Goal: Check status: Check status

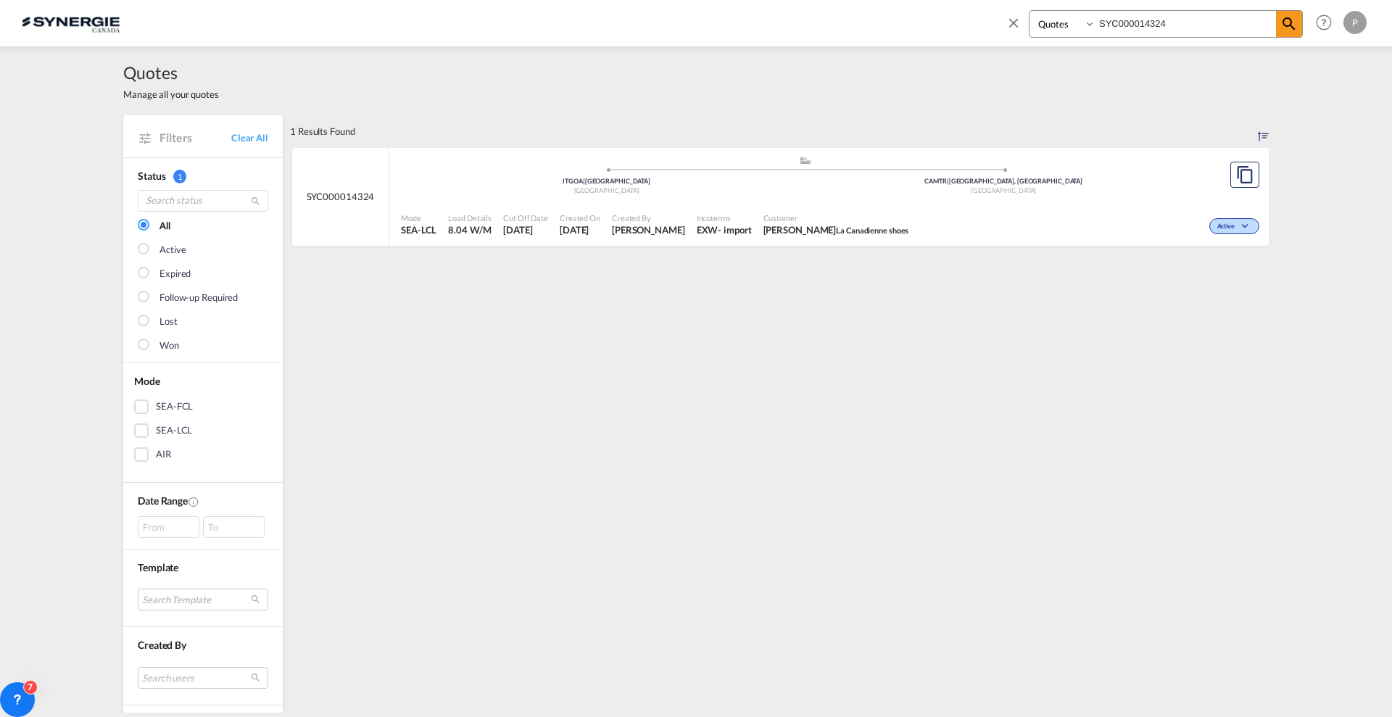
select select "Quotes"
drag, startPoint x: 1161, startPoint y: 17, endPoint x: 1151, endPoint y: 17, distance: 10.9
click at [1151, 17] on input "SYC000014324" at bounding box center [1185, 23] width 181 height 25
type input "SYC000014230"
select select "Quotes"
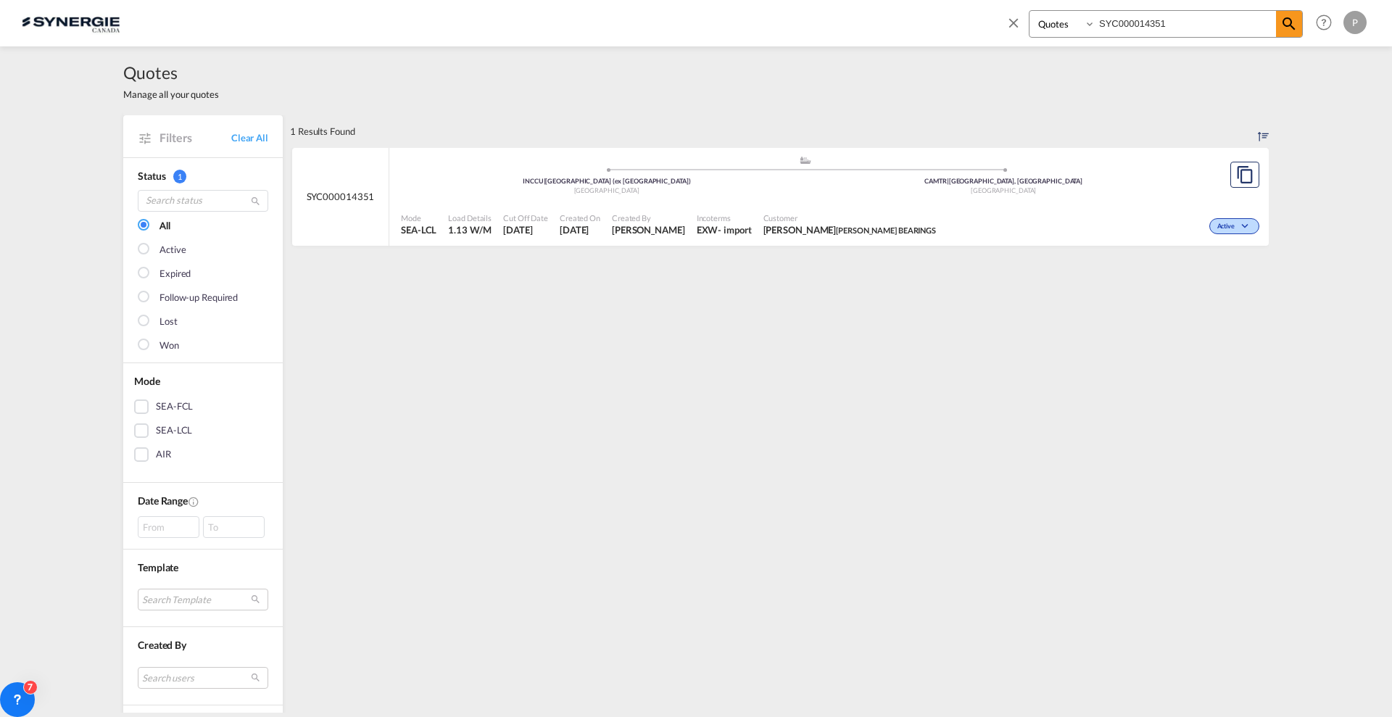
click at [1125, 20] on input "SYC000014351" at bounding box center [1185, 23] width 181 height 25
click at [1124, 22] on input "SYC000014351" at bounding box center [1185, 23] width 181 height 25
click at [1124, 21] on input "SYC000014351" at bounding box center [1185, 23] width 181 height 25
click at [556, 209] on div "Created On [DATE]" at bounding box center [580, 225] width 52 height 36
click at [1167, 11] on input "SYC000014351" at bounding box center [1185, 23] width 181 height 25
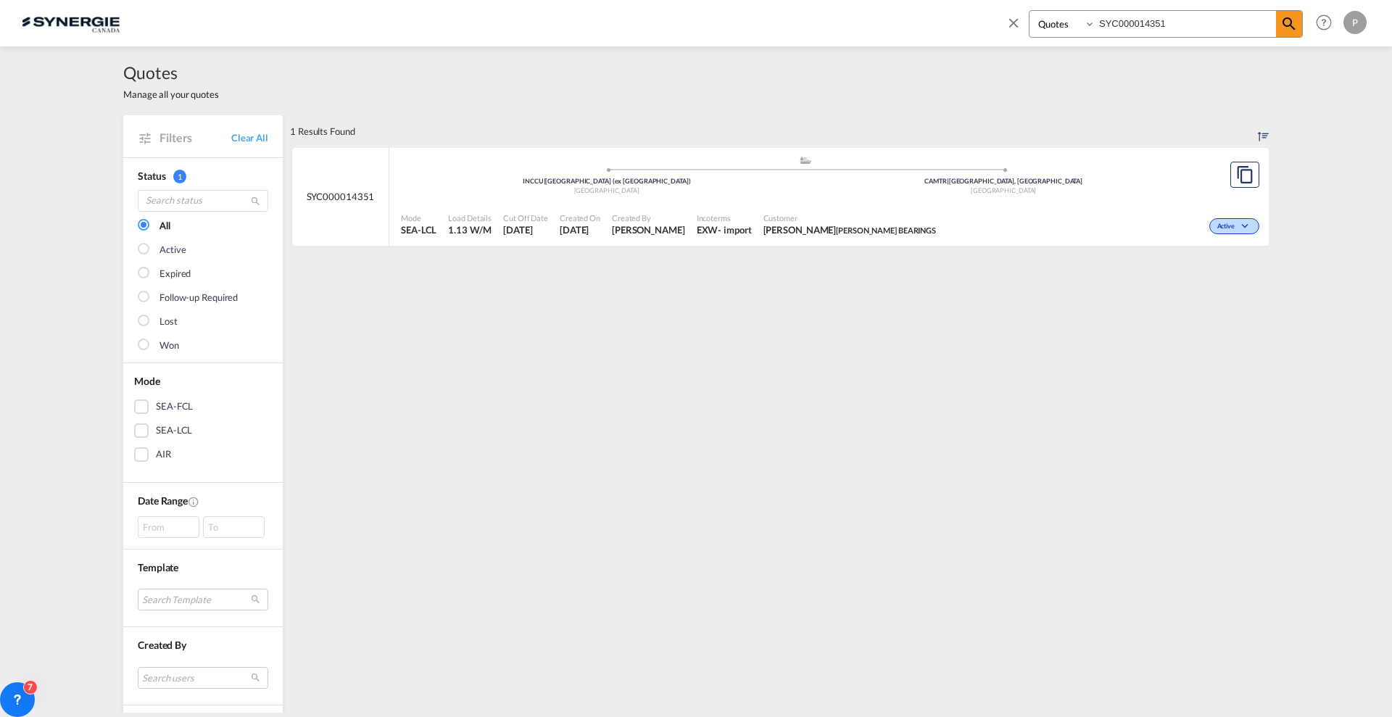
click at [1165, 17] on input "SYC000014351" at bounding box center [1185, 23] width 181 height 25
paste input "36"
type input "SYC000014336"
click at [1281, 28] on md-icon "icon-magnify" at bounding box center [1288, 23] width 17 height 17
